Goal: Complete application form: Complete application form

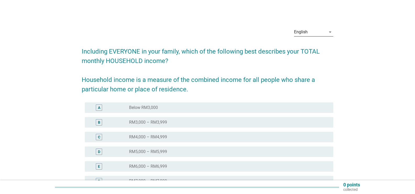
click at [314, 31] on div "English" at bounding box center [310, 32] width 32 height 8
click at [315, 51] on div "Bahasa Melayu" at bounding box center [313, 49] width 31 height 6
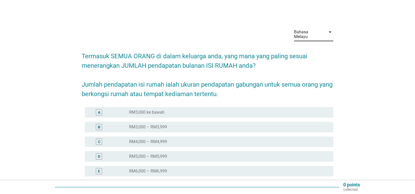
click at [136, 154] on label "RM5,000 – RM5,999" at bounding box center [148, 156] width 38 height 5
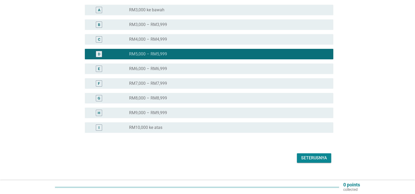
scroll to position [105, 0]
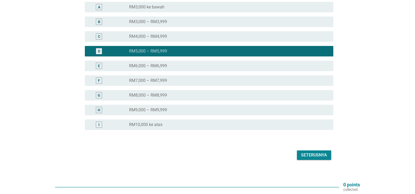
click at [319, 152] on div "Seterusnya" at bounding box center [314, 155] width 26 height 6
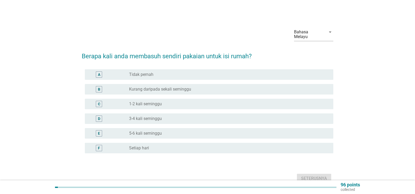
click at [140, 130] on label "5-6 kali seminggu" at bounding box center [145, 132] width 33 height 5
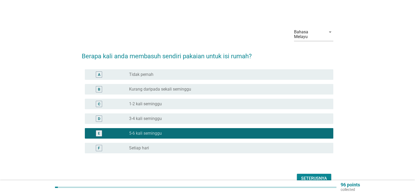
scroll to position [23, 0]
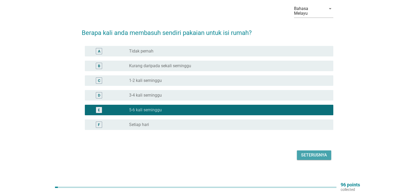
click at [321, 152] on div "Seterusnya" at bounding box center [314, 155] width 26 height 6
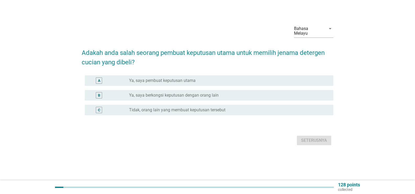
scroll to position [0, 0]
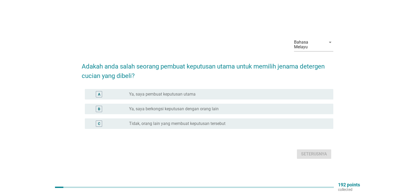
click at [177, 91] on label "Ya, saya pembuat keputusan utama" at bounding box center [162, 93] width 67 height 5
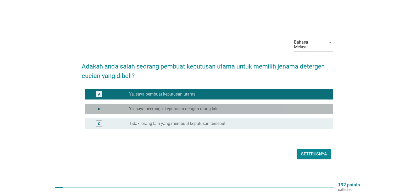
click at [176, 106] on label "Ya, saya berkongsi keputusan dengan orang lain" at bounding box center [174, 108] width 90 height 5
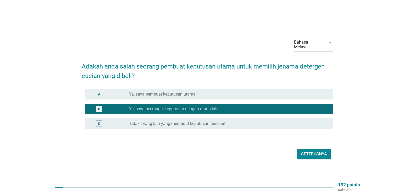
click at [308, 154] on div "Seterusnya" at bounding box center [314, 154] width 26 height 6
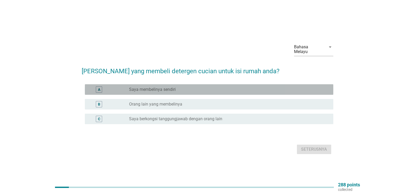
click at [144, 87] on label "Saya membelinya sendiri" at bounding box center [152, 89] width 47 height 5
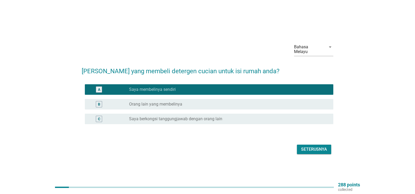
click at [315, 151] on button "Seterusnya" at bounding box center [314, 148] width 34 height 9
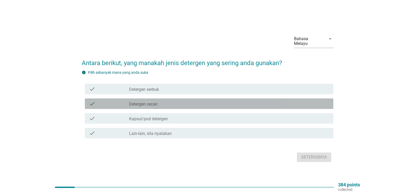
click at [145, 102] on label "Detergen cecair" at bounding box center [143, 103] width 29 height 5
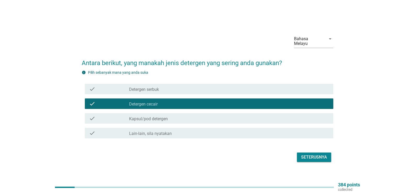
click at [322, 156] on div "Seterusnya" at bounding box center [314, 157] width 26 height 6
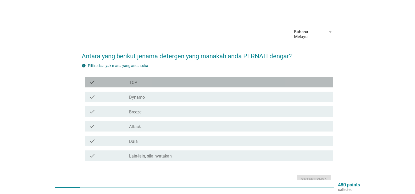
click at [145, 80] on div "check_box_outline_blank TOP" at bounding box center [229, 82] width 200 height 6
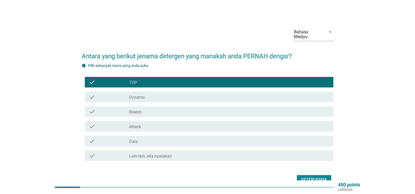
click at [151, 94] on div "check_box_outline_blank Dynamo" at bounding box center [229, 97] width 200 height 6
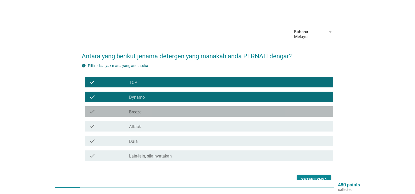
click at [153, 108] on div "check_box_outline_blank Breeze" at bounding box center [229, 111] width 200 height 6
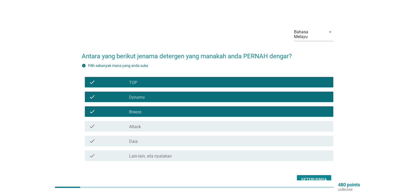
click at [155, 123] on div "check_box_outline_blank Attack" at bounding box center [229, 126] width 200 height 6
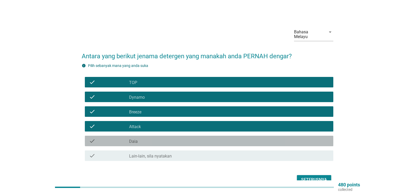
click at [154, 139] on div "check_box_outline_blank Daia" at bounding box center [229, 141] width 200 height 6
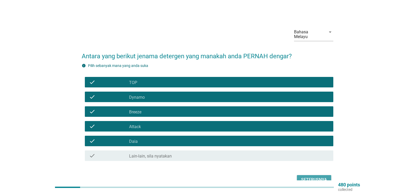
click at [312, 176] on div "Seterusnya" at bounding box center [314, 179] width 26 height 6
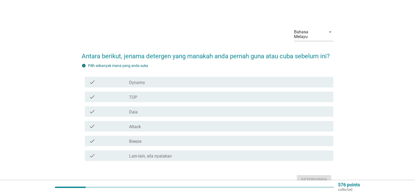
click at [197, 79] on div "check_box_outline_blank Dynamo" at bounding box center [229, 82] width 200 height 6
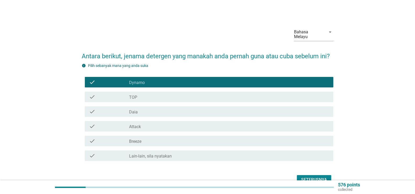
click at [196, 95] on div "check_box_outline_blank TOP" at bounding box center [229, 97] width 200 height 6
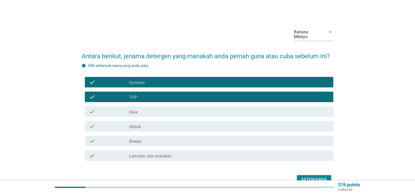
click at [196, 108] on div "check_box_outline_blank Daia" at bounding box center [229, 111] width 200 height 6
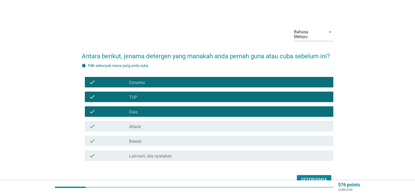
click at [194, 123] on div "check_box_outline_blank Attack" at bounding box center [229, 126] width 200 height 6
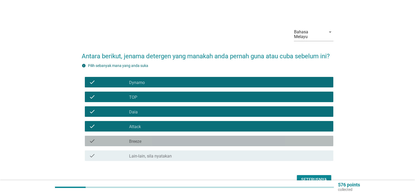
click at [194, 141] on div "check check_box_outline_blank Breeze" at bounding box center [209, 140] width 249 height 10
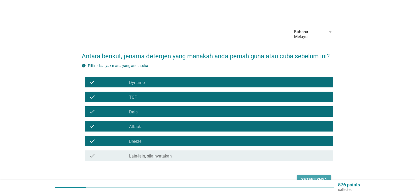
click at [311, 176] on div "Seterusnya" at bounding box center [314, 179] width 26 height 6
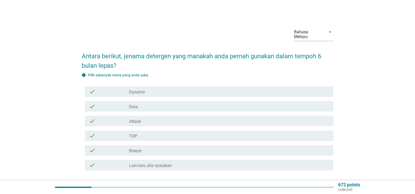
click at [149, 90] on div "check check_box_outline_blank Dynamo" at bounding box center [209, 91] width 249 height 10
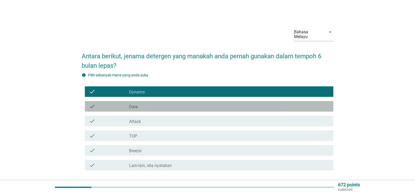
click at [154, 103] on div "check_box Daia" at bounding box center [229, 106] width 200 height 6
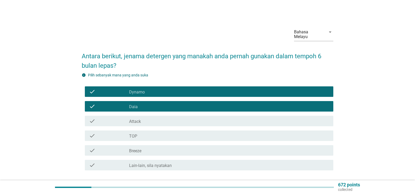
click at [150, 134] on div "check check_box TOP" at bounding box center [209, 135] width 249 height 10
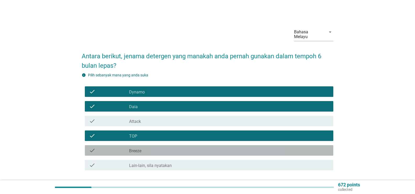
click at [152, 145] on div "check check_box_outline_blank Breeze" at bounding box center [209, 150] width 249 height 10
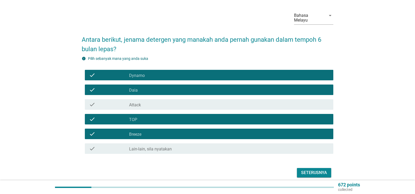
scroll to position [26, 0]
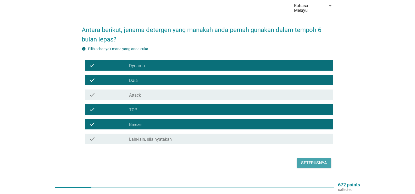
click at [313, 160] on div "Seterusnya" at bounding box center [314, 163] width 26 height 6
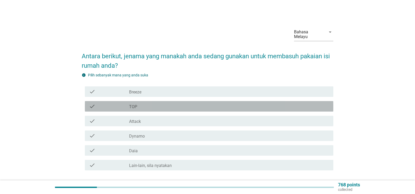
click at [139, 103] on div "check_box TOP" at bounding box center [229, 106] width 200 height 6
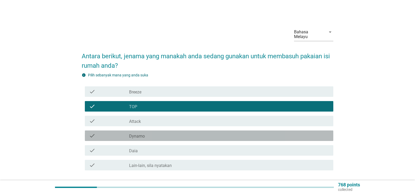
click at [142, 132] on div "check_box Dynamo" at bounding box center [229, 135] width 200 height 6
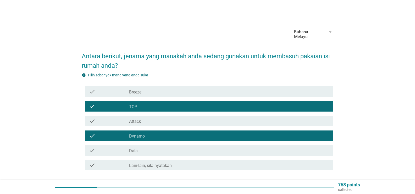
click at [139, 147] on div "check_box Daia" at bounding box center [229, 150] width 200 height 6
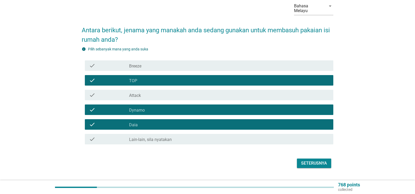
scroll to position [26, 0]
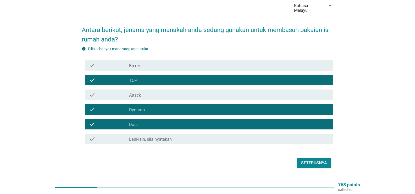
click at [324, 160] on div "Seterusnya" at bounding box center [314, 163] width 26 height 6
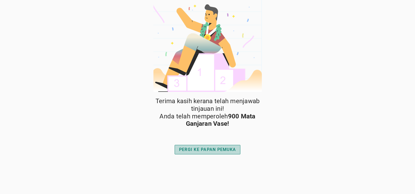
click at [215, 152] on div "PERGI KE PAPAN PEMUKA" at bounding box center [207, 149] width 57 height 6
